Goal: Book appointment/travel/reservation

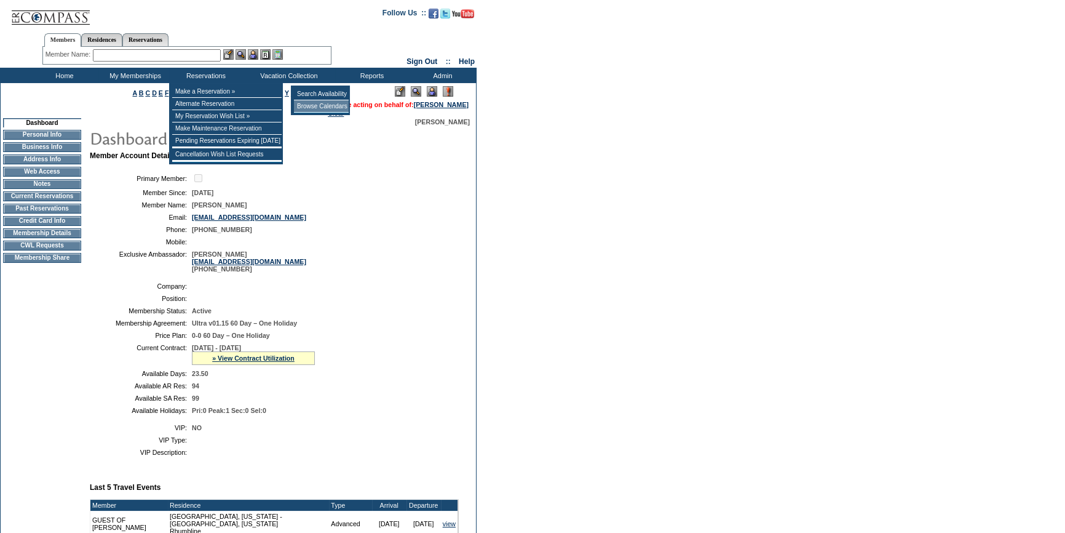
click at [311, 103] on td "Browse Calendars" at bounding box center [321, 106] width 55 height 12
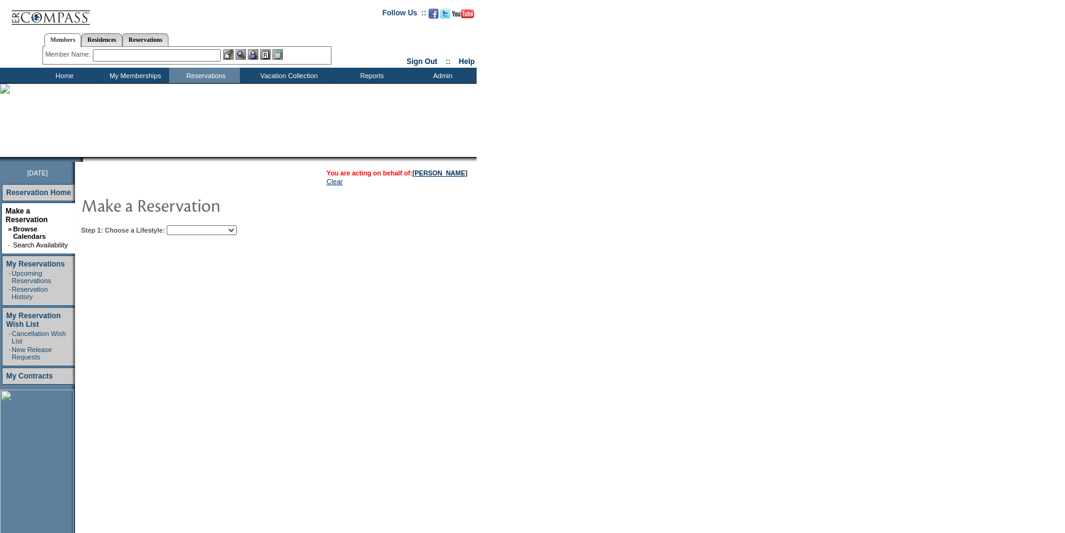
click at [214, 228] on select "Beach Leisure Metropolitan Mountain OIAL for Adventure OIAL for Couples OIAL fo…" at bounding box center [202, 230] width 70 height 10
select select "Metropolitan"
click at [188, 225] on select "Beach Leisure Metropolitan Mountain OIAL for Adventure OIAL for Couples OIAL fo…" at bounding box center [202, 230] width 70 height 10
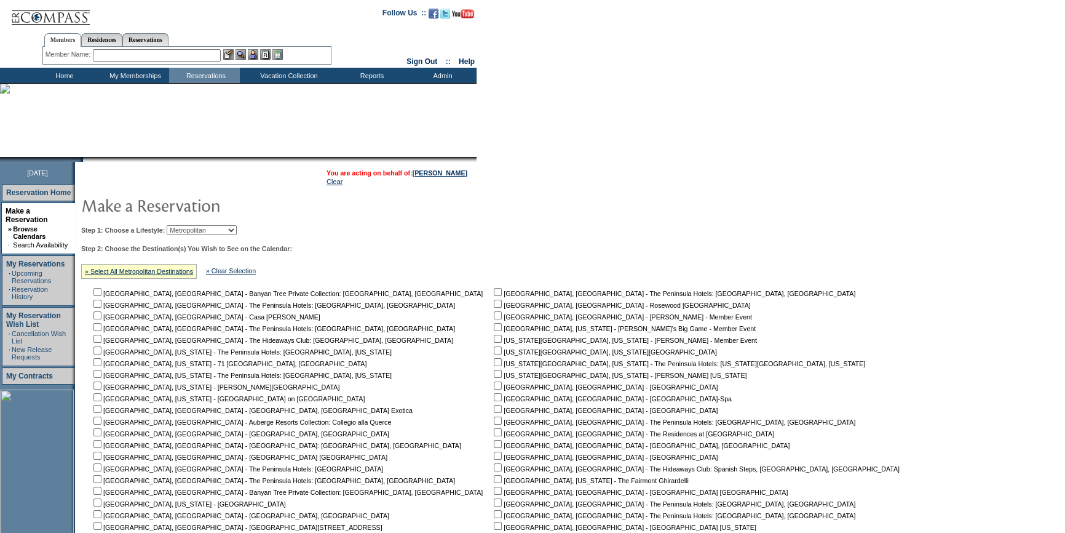
click at [494, 351] on input "checkbox" at bounding box center [498, 350] width 8 height 8
checkbox input "true"
click at [494, 375] on input "checkbox" at bounding box center [498, 374] width 8 height 8
checkbox input "true"
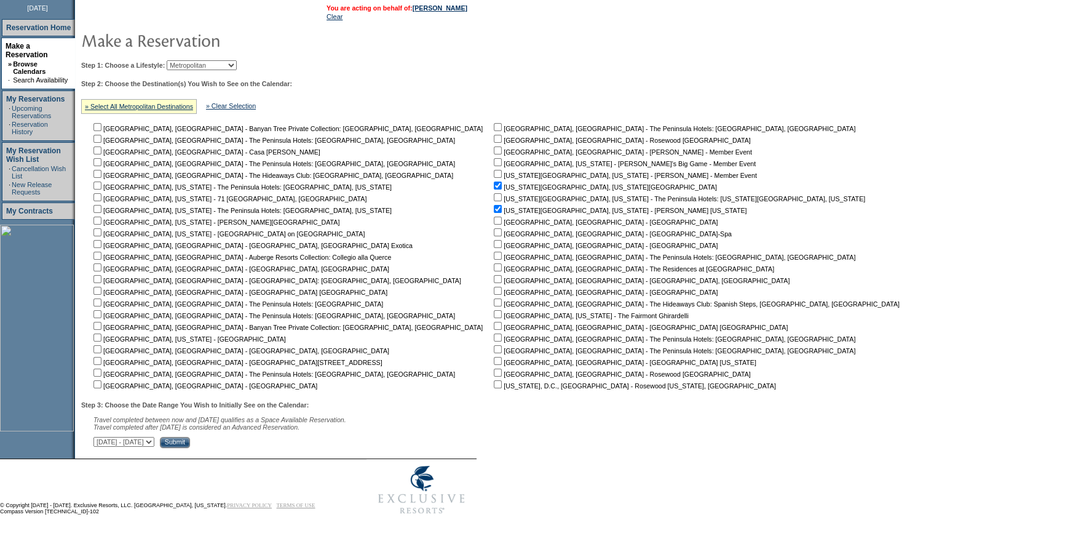
scroll to position [173, 0]
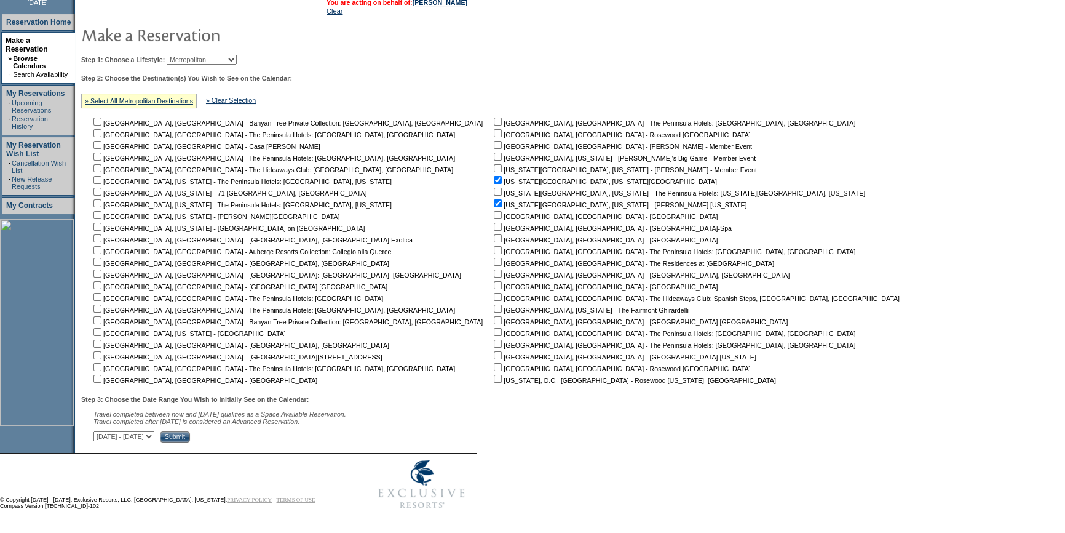
click at [154, 432] on select "October 3, 2025 - November 17, 2025 November 18, 2025 - January 1, 2026 January…" at bounding box center [124, 436] width 61 height 10
select select "5/17/2026|6/30/2026"
click at [100, 431] on select "October 3, 2025 - November 17, 2025 November 18, 2025 - January 1, 2026 January…" at bounding box center [124, 436] width 61 height 10
click at [190, 436] on input "Submit" at bounding box center [175, 436] width 30 height 11
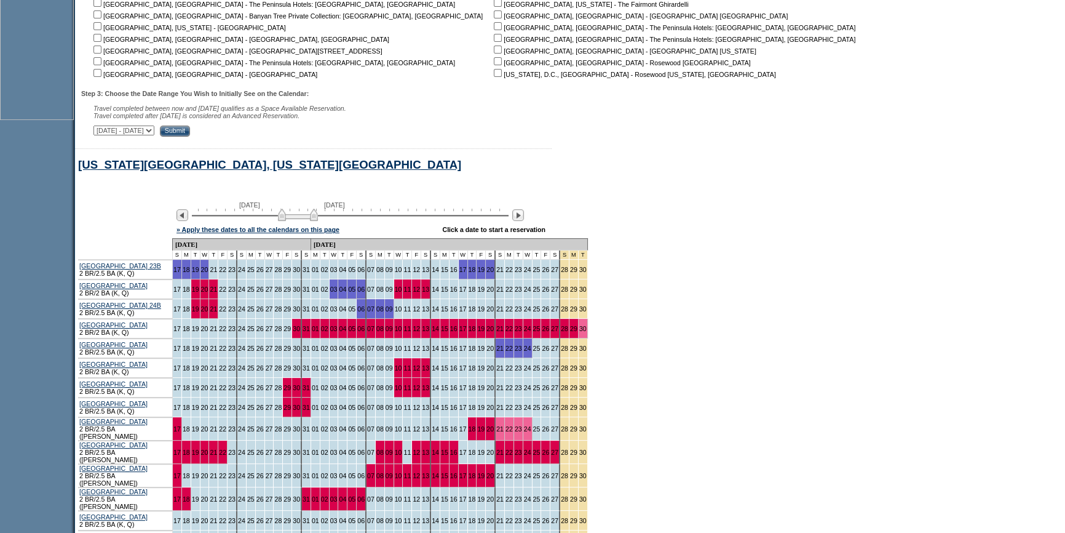
scroll to position [629, 0]
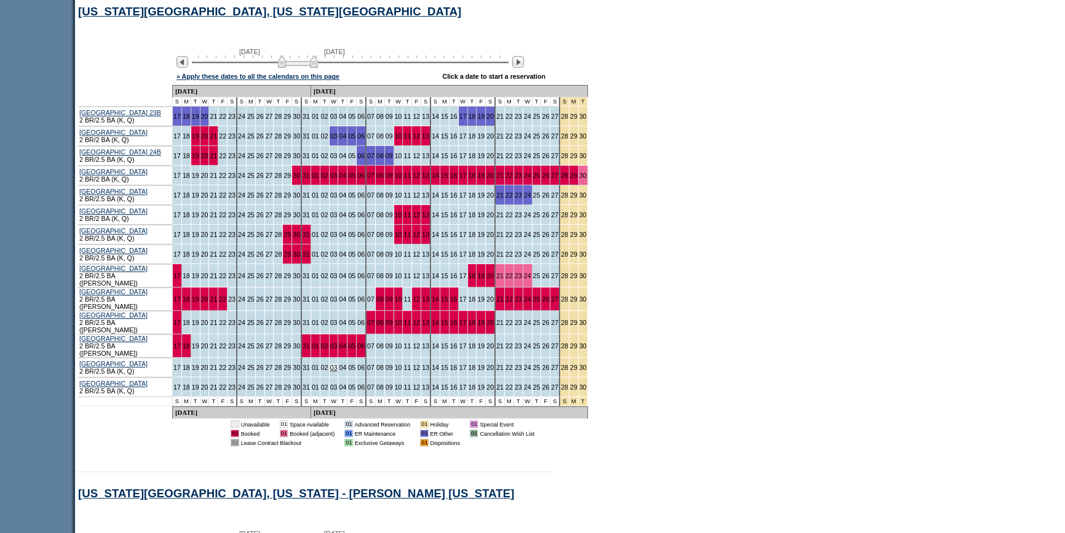
click at [330, 364] on link "03" at bounding box center [333, 367] width 7 height 7
